Goal: Register for event/course

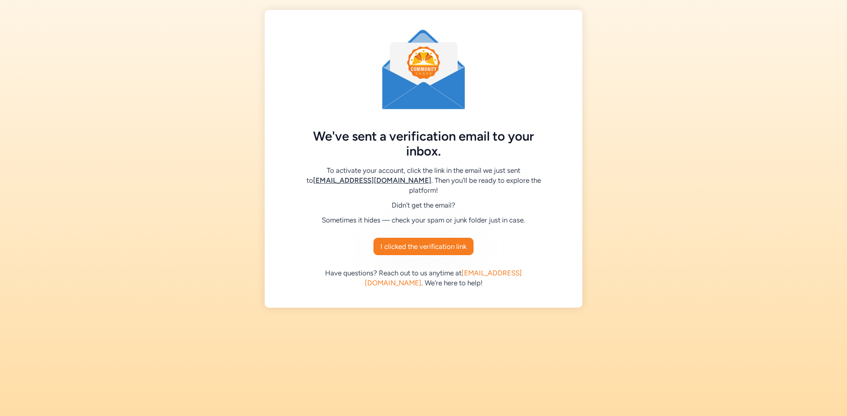
click at [433, 256] on div "We've sent a verification email to your inbox. To activate your account, click …" at bounding box center [424, 159] width 318 height 298
click at [432, 248] on span "I clicked the verification link" at bounding box center [423, 247] width 86 height 10
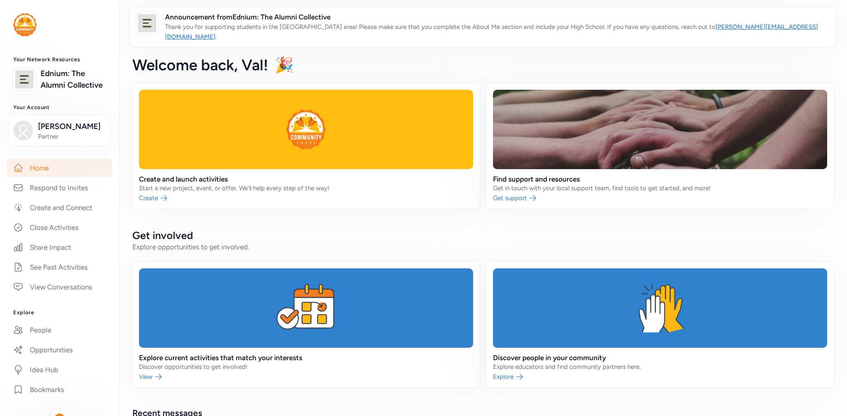
click at [217, 17] on span "Announcement from Ednium: The Alumni Collective" at bounding box center [497, 17] width 665 height 10
drag, startPoint x: 542, startPoint y: 24, endPoint x: 505, endPoint y: 25, distance: 37.2
click at [505, 25] on p "Thank you for supporting students in the [GEOGRAPHIC_DATA] area! Please make su…" at bounding box center [497, 32] width 665 height 20
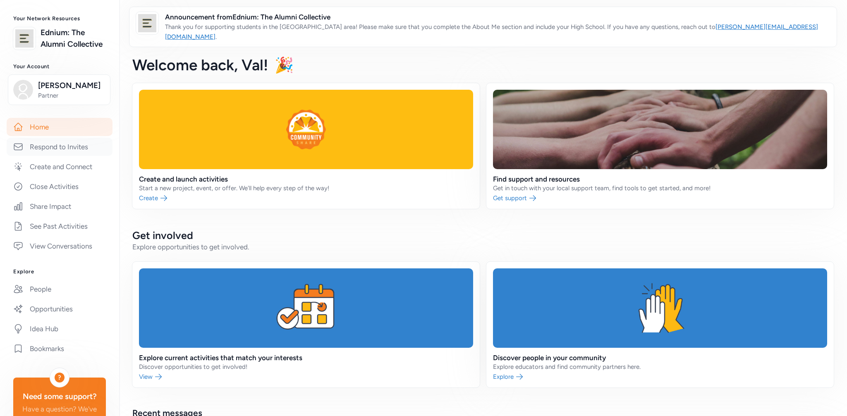
scroll to position [50, 0]
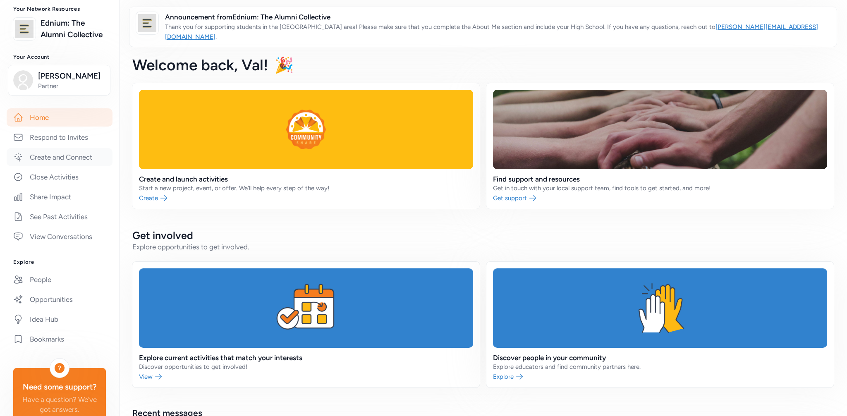
click at [62, 160] on link "Create and Connect" at bounding box center [60, 157] width 106 height 18
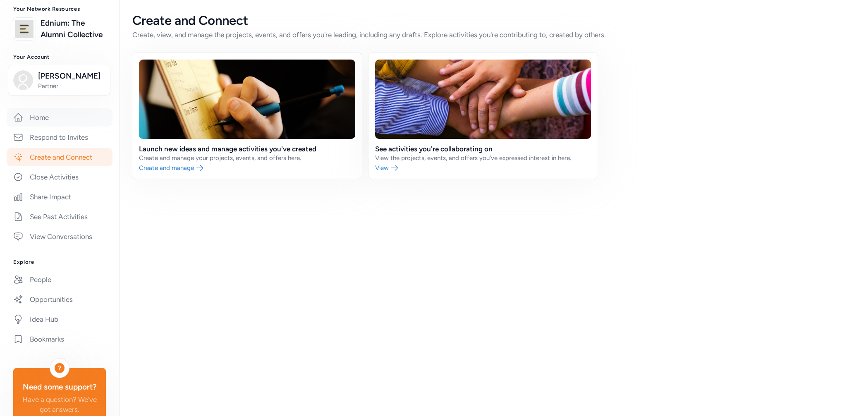
click at [56, 119] on link "Home" at bounding box center [60, 117] width 106 height 18
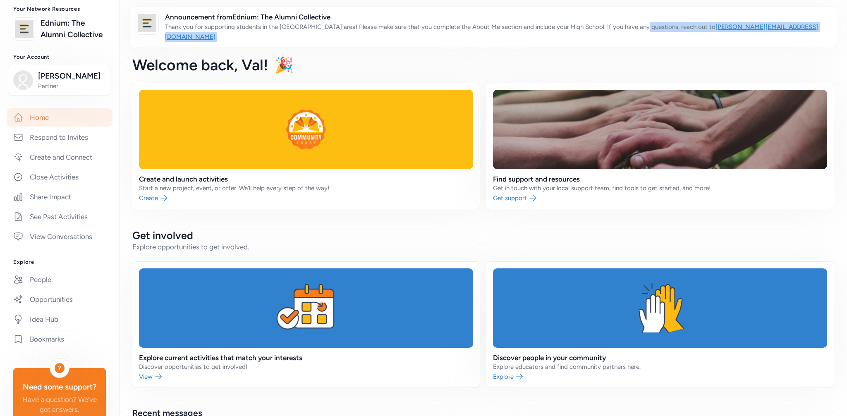
drag, startPoint x: 635, startPoint y: 28, endPoint x: 477, endPoint y: 34, distance: 158.5
click at [477, 34] on div "Announcement from Ednium: The Alumni Collective Thank you for supporting studen…" at bounding box center [483, 27] width 708 height 41
click at [476, 31] on p "Thank you for supporting students in the [GEOGRAPHIC_DATA] area! Please make su…" at bounding box center [497, 32] width 665 height 20
click at [550, 175] on link at bounding box center [659, 146] width 347 height 126
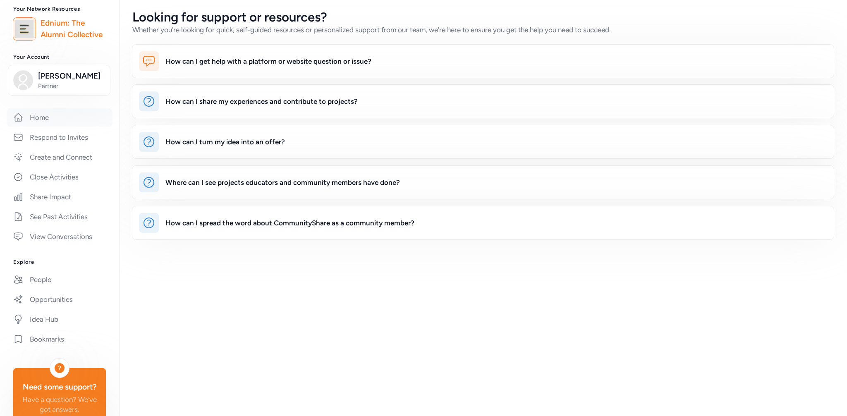
click at [90, 123] on link "Home" at bounding box center [60, 117] width 106 height 18
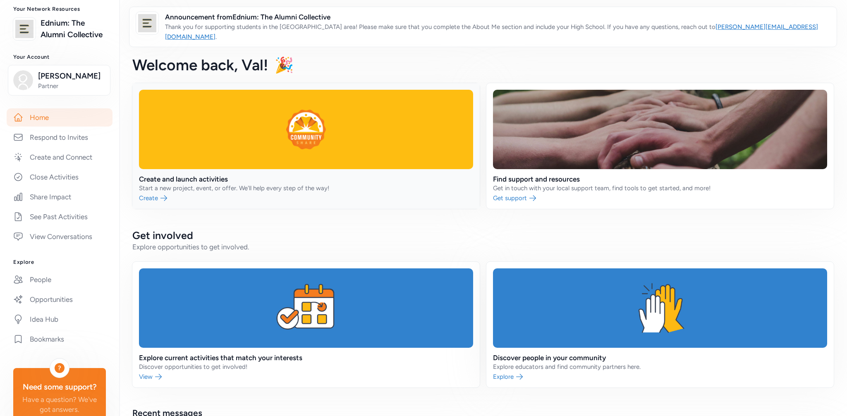
click at [287, 161] on link at bounding box center [305, 146] width 347 height 126
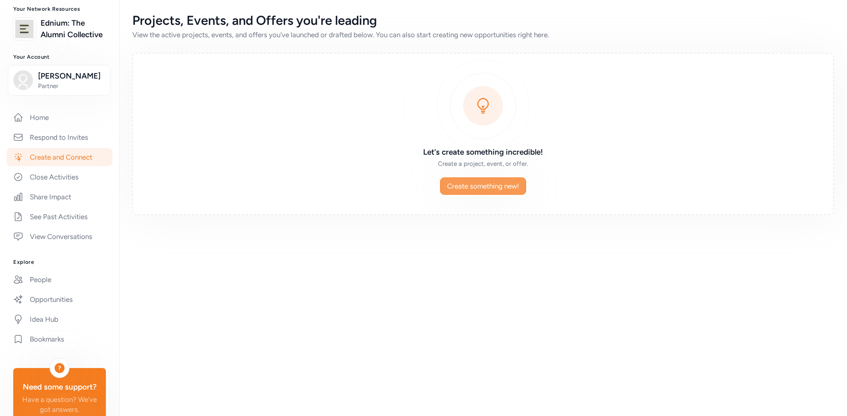
click at [462, 187] on span "Create something new!" at bounding box center [483, 186] width 72 height 10
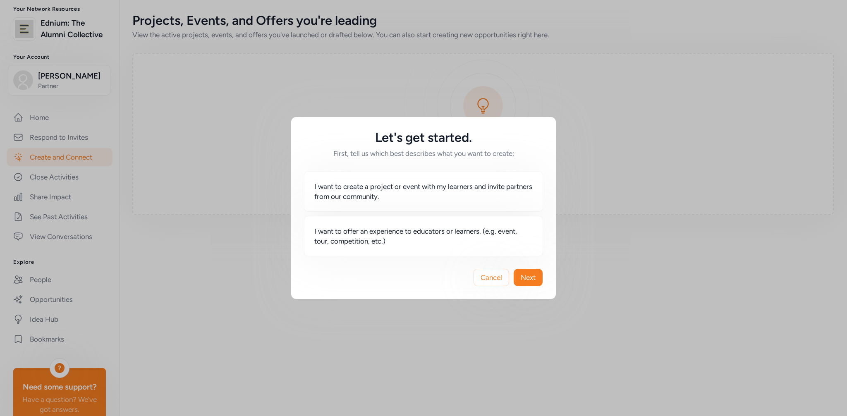
click at [489, 280] on span "Cancel" at bounding box center [492, 278] width 22 height 10
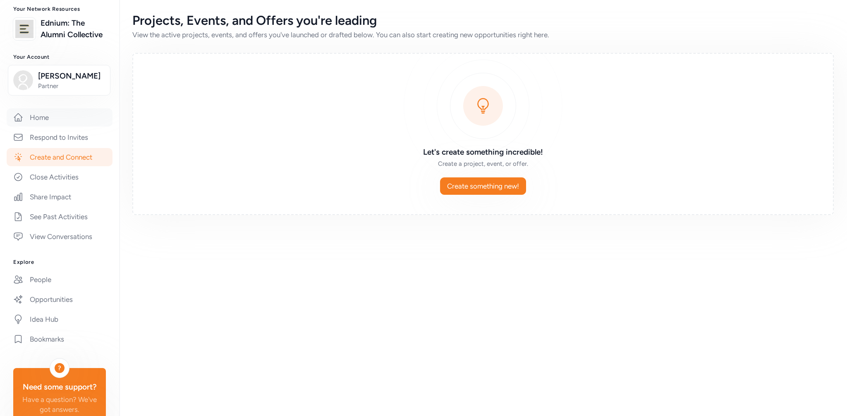
click at [74, 117] on link "Home" at bounding box center [60, 117] width 106 height 18
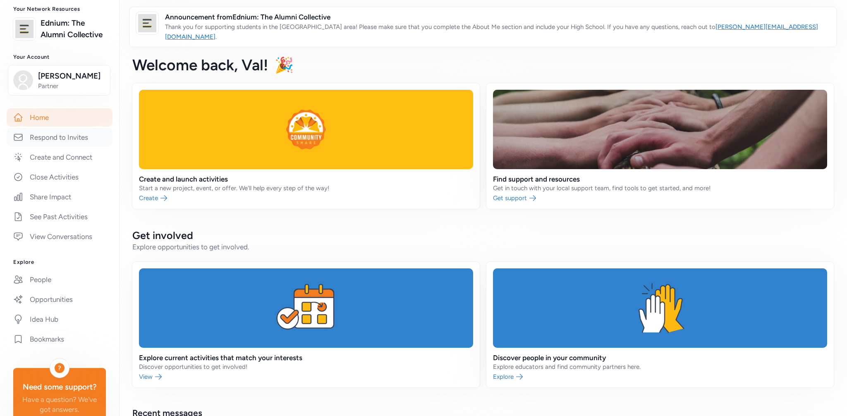
click at [75, 143] on link "Respond to Invites" at bounding box center [60, 137] width 106 height 18
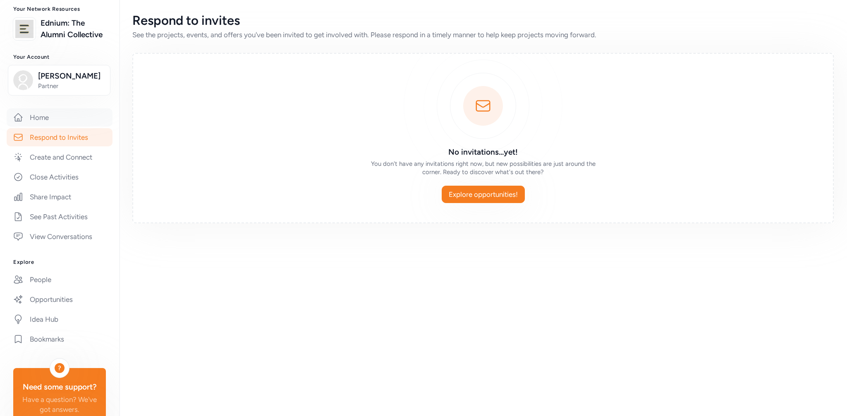
click at [67, 113] on link "Home" at bounding box center [60, 117] width 106 height 18
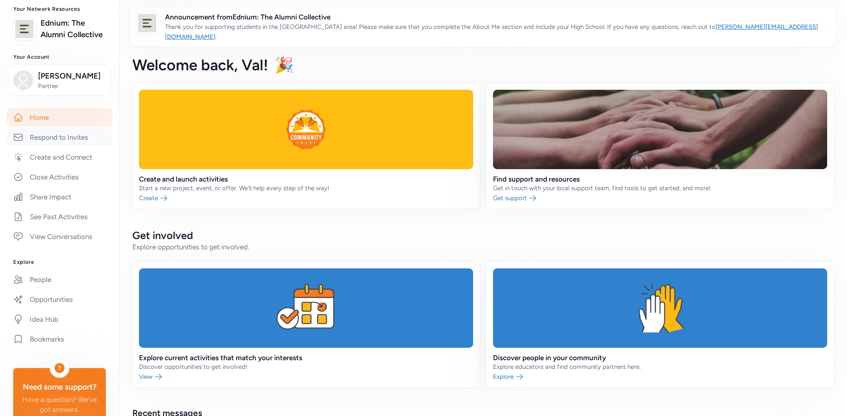
click at [67, 132] on link "Respond to Invites" at bounding box center [60, 137] width 106 height 18
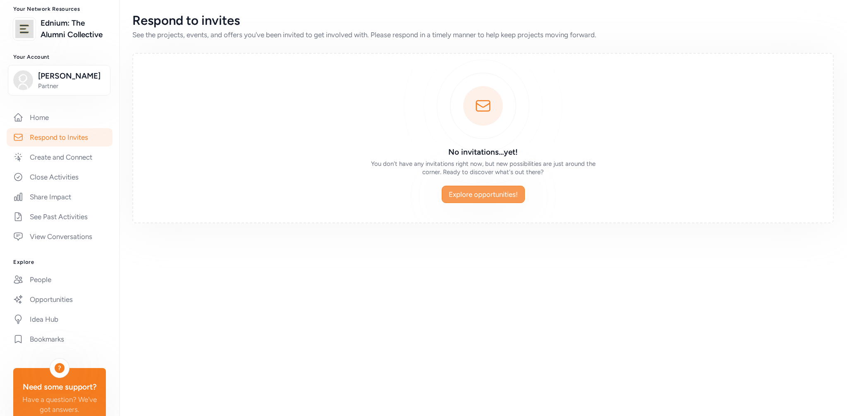
click at [477, 191] on span "Explore opportunities!" at bounding box center [483, 194] width 69 height 10
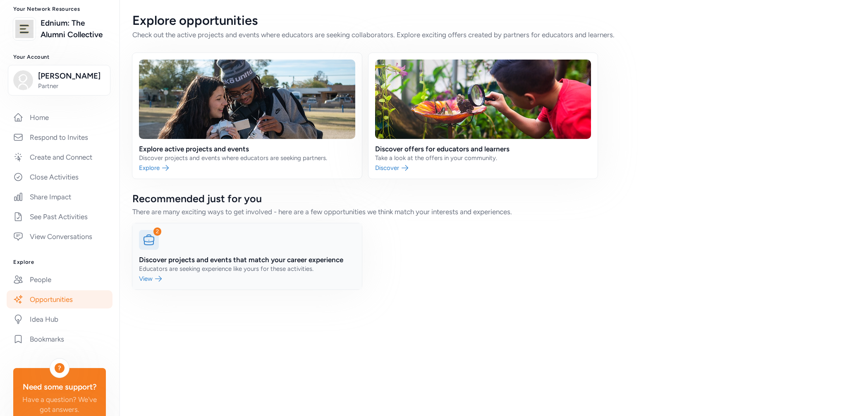
click at [323, 265] on link at bounding box center [247, 256] width 230 height 66
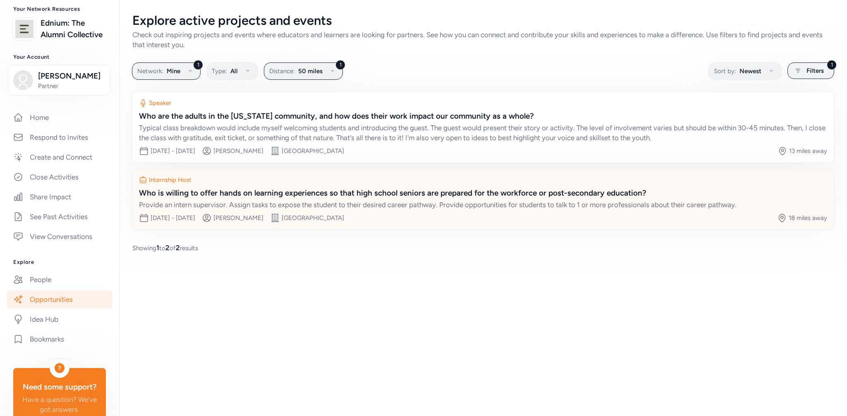
click at [486, 215] on div "Date range [DATE] - [DATE] [PERSON_NAME] Site [GEOGRAPHIC_DATA]" at bounding box center [458, 218] width 638 height 10
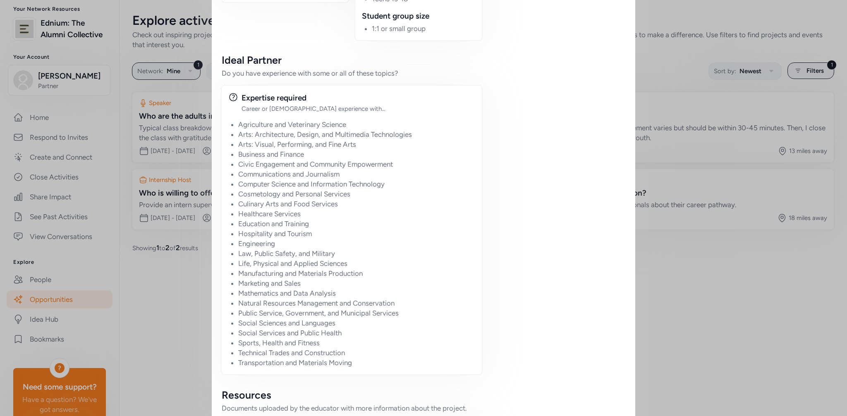
scroll to position [698, 0]
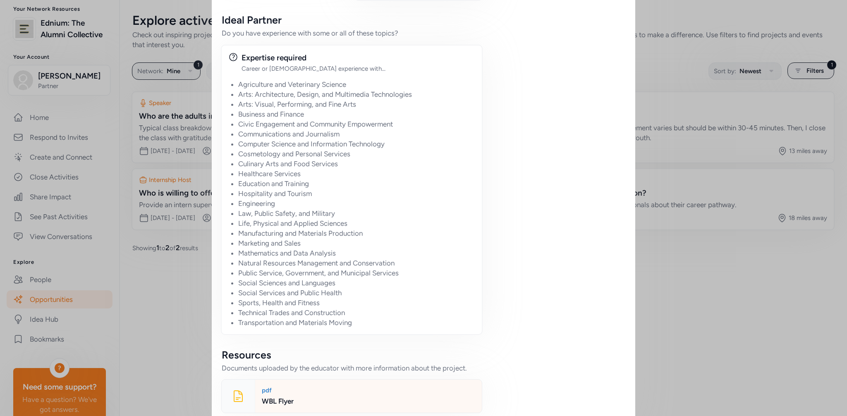
click at [325, 396] on div "WBL Flyer" at bounding box center [368, 401] width 213 height 10
